Goal: Navigation & Orientation: Find specific page/section

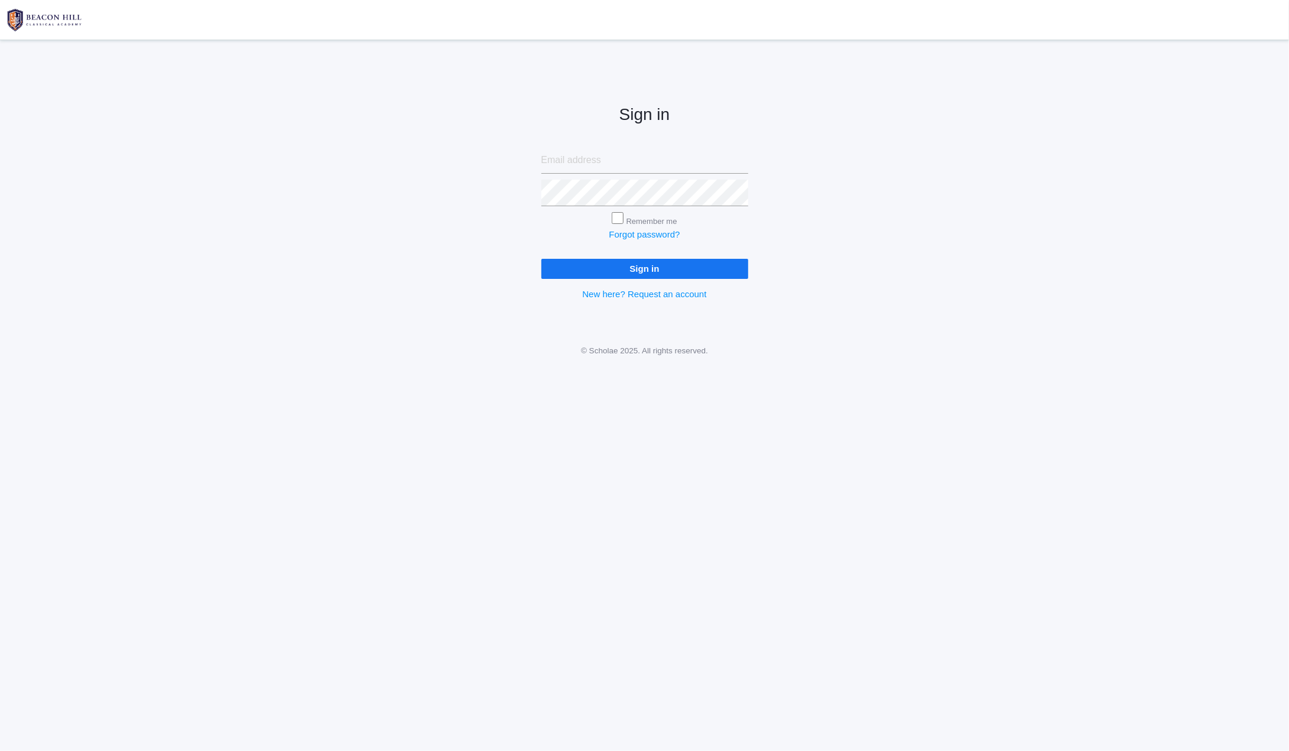
click at [588, 160] on input "email" at bounding box center [644, 160] width 207 height 27
type input "cole@westernsaw.com"
click at [618, 222] on input "Remember me" at bounding box center [618, 218] width 12 height 12
checkbox input "true"
click at [615, 269] on input "Sign in" at bounding box center [644, 268] width 207 height 19
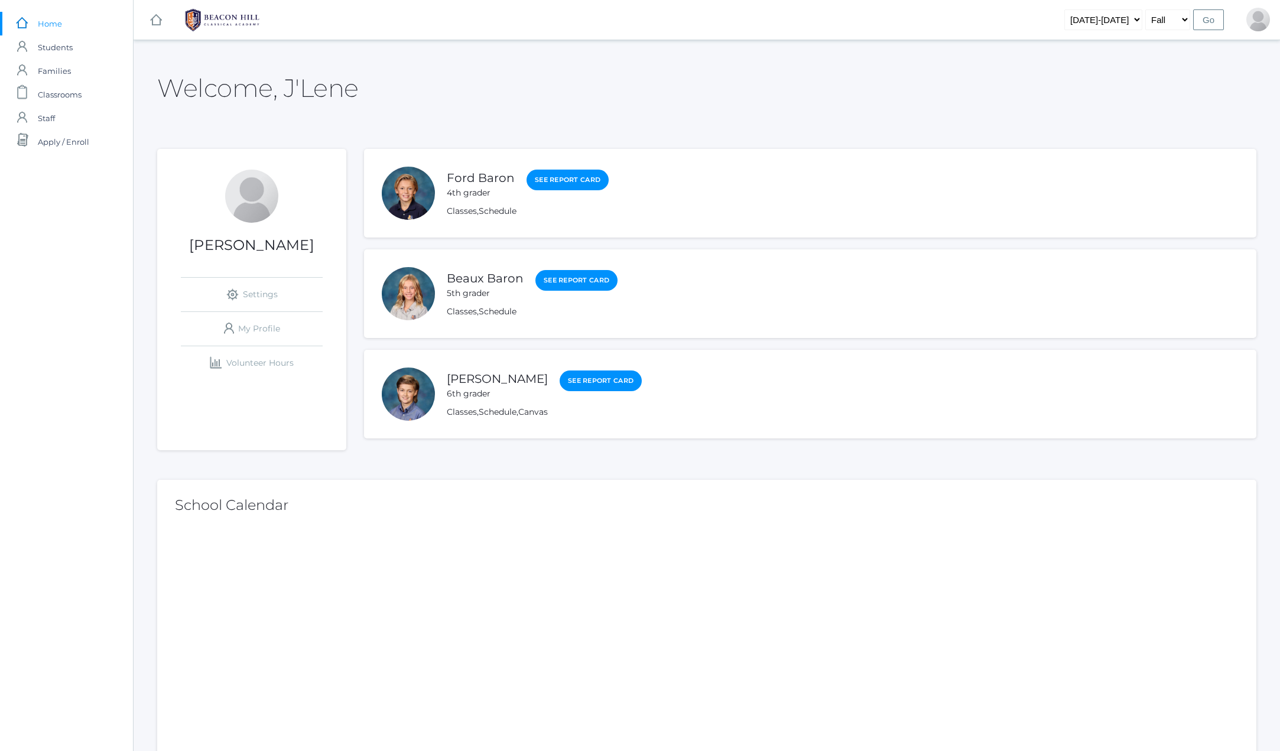
click at [61, 23] on span "Home" at bounding box center [50, 24] width 24 height 24
click at [152, 27] on link "icons/ui/navigation/home Created with Sketch." at bounding box center [156, 20] width 12 height 40
click at [56, 141] on span "Apply / Enroll" at bounding box center [63, 142] width 51 height 24
click at [230, 12] on img at bounding box center [222, 20] width 89 height 30
click at [156, 22] on rect at bounding box center [156, 20] width 14 height 14
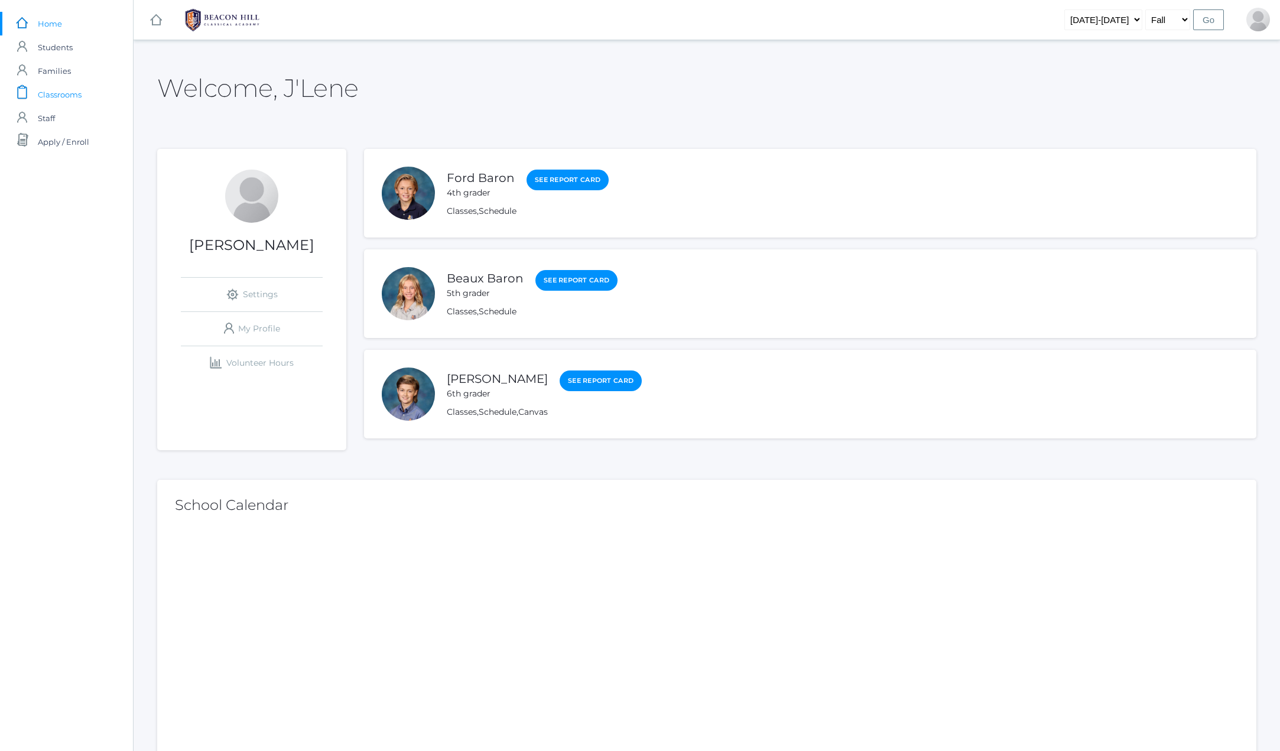
click at [56, 95] on span "Classrooms" at bounding box center [60, 95] width 44 height 24
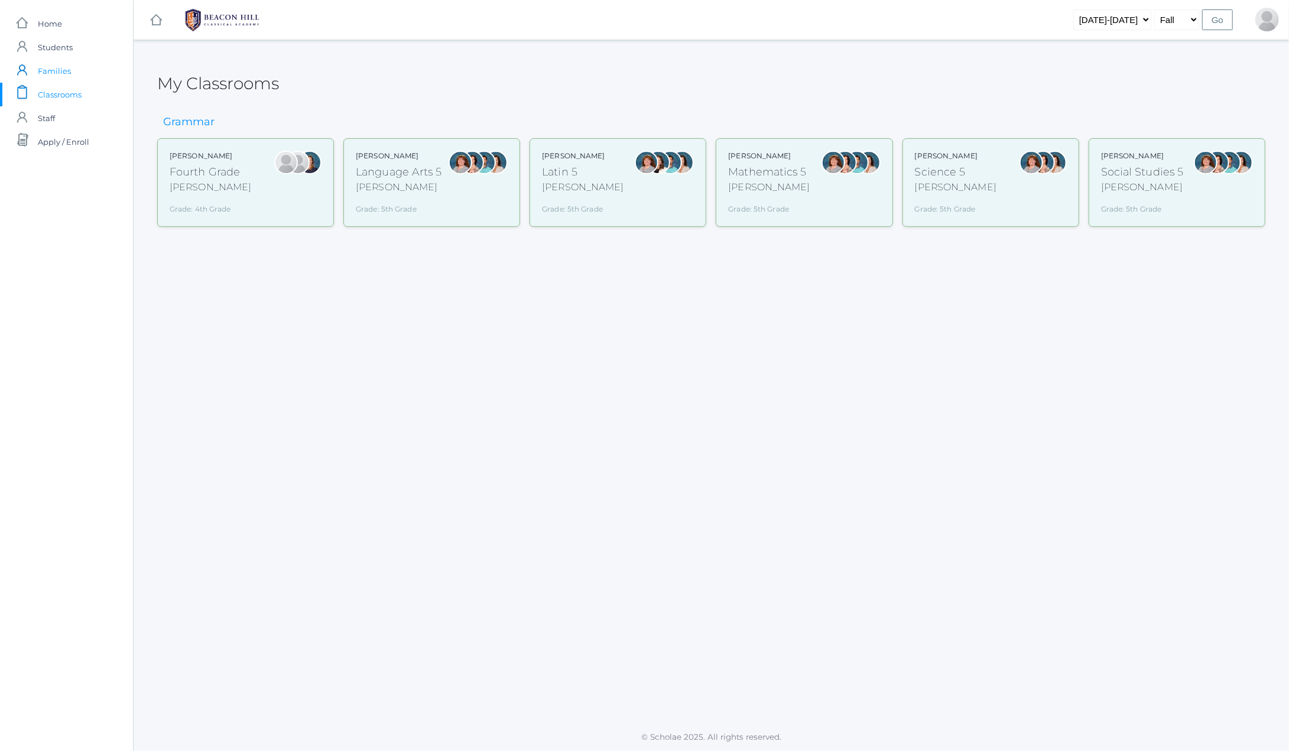
click at [43, 63] on span "Families" at bounding box center [54, 71] width 33 height 24
click at [45, 45] on span "Students" at bounding box center [55, 47] width 35 height 24
